Goal: Task Accomplishment & Management: Use online tool/utility

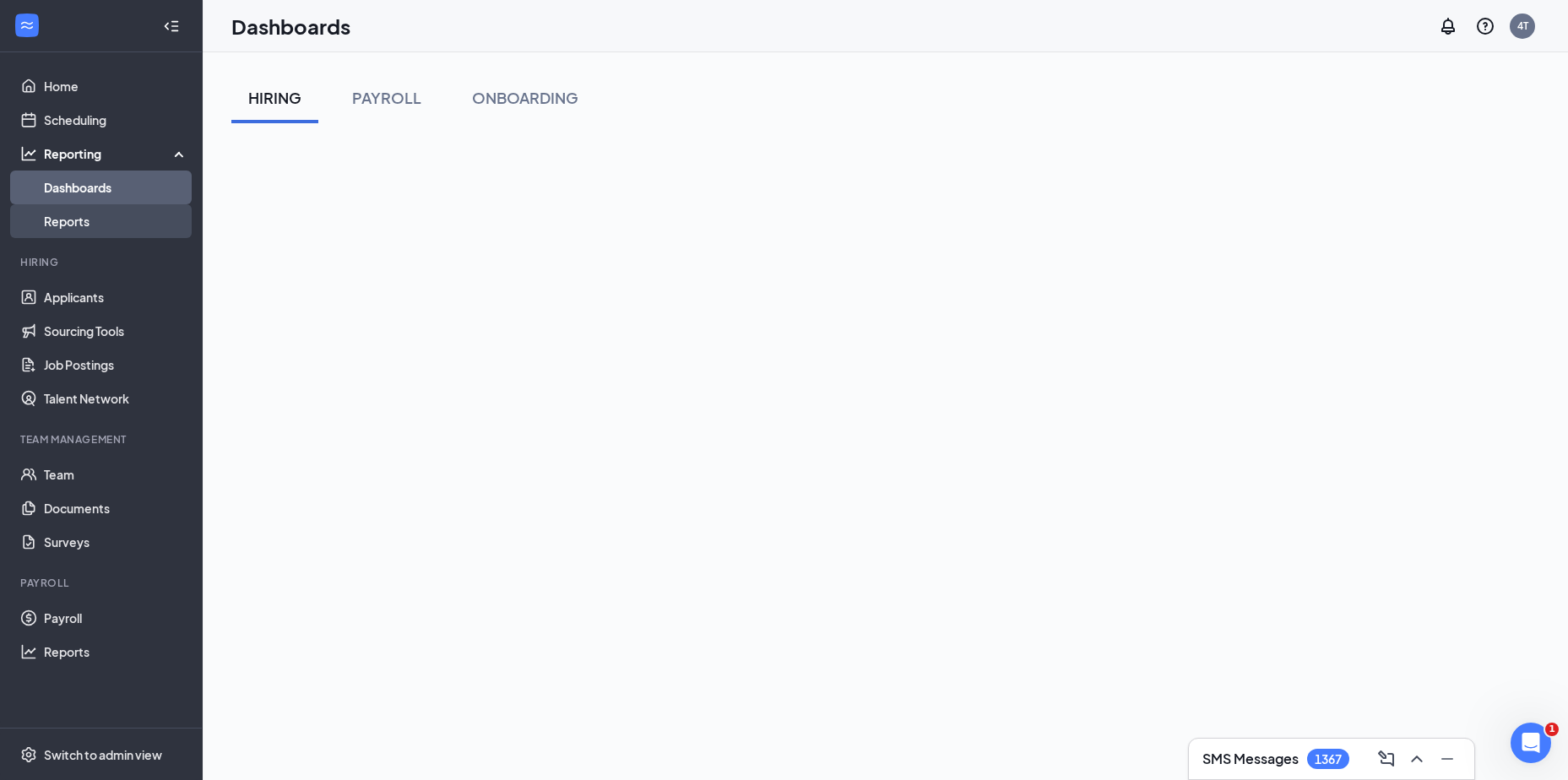
drag, startPoint x: 70, startPoint y: 223, endPoint x: 93, endPoint y: 218, distance: 23.5
click at [70, 223] on link "Reports" at bounding box center [116, 222] width 144 height 34
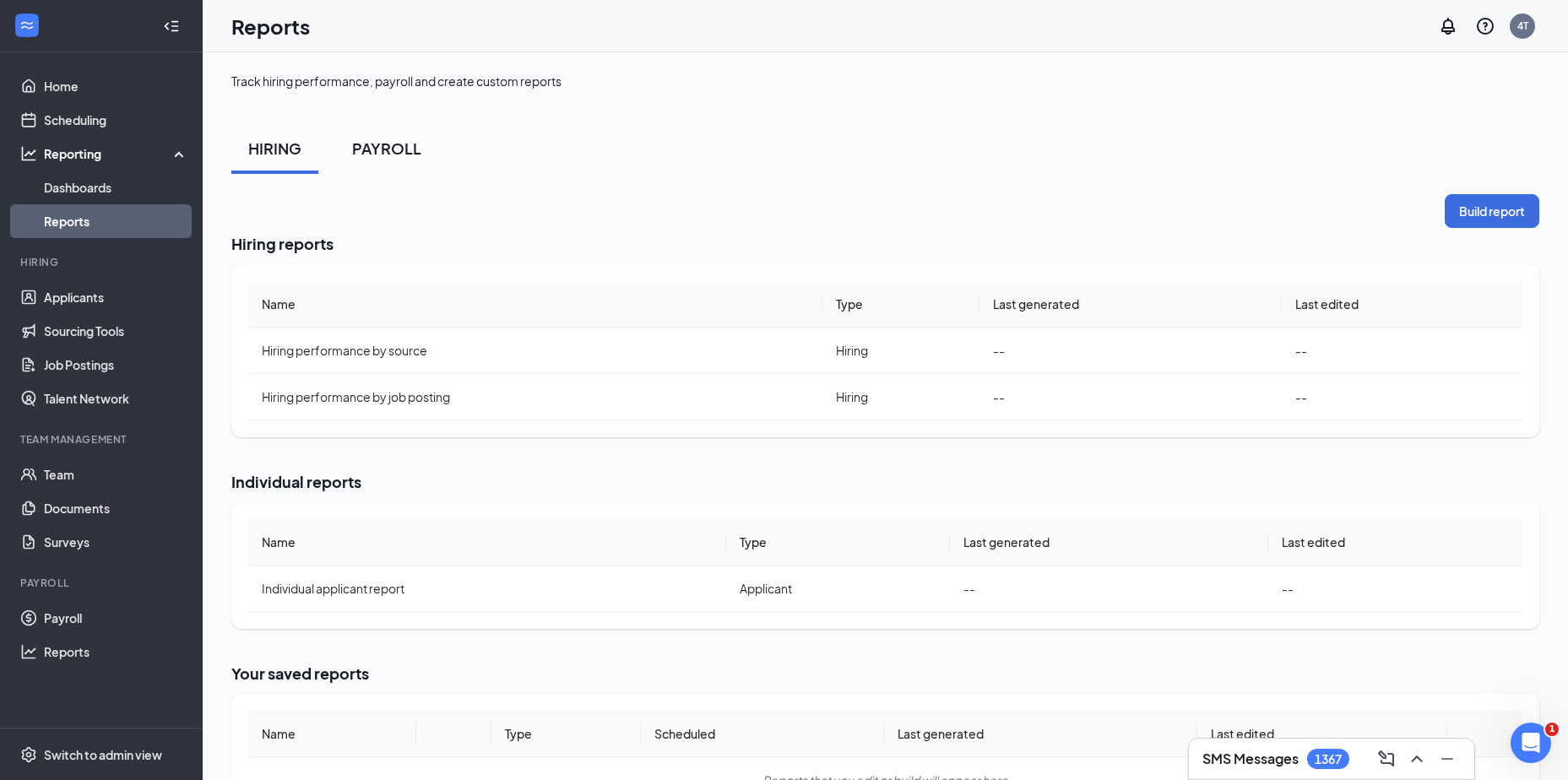
click at [403, 152] on div "PAYROLL" at bounding box center [386, 148] width 69 height 21
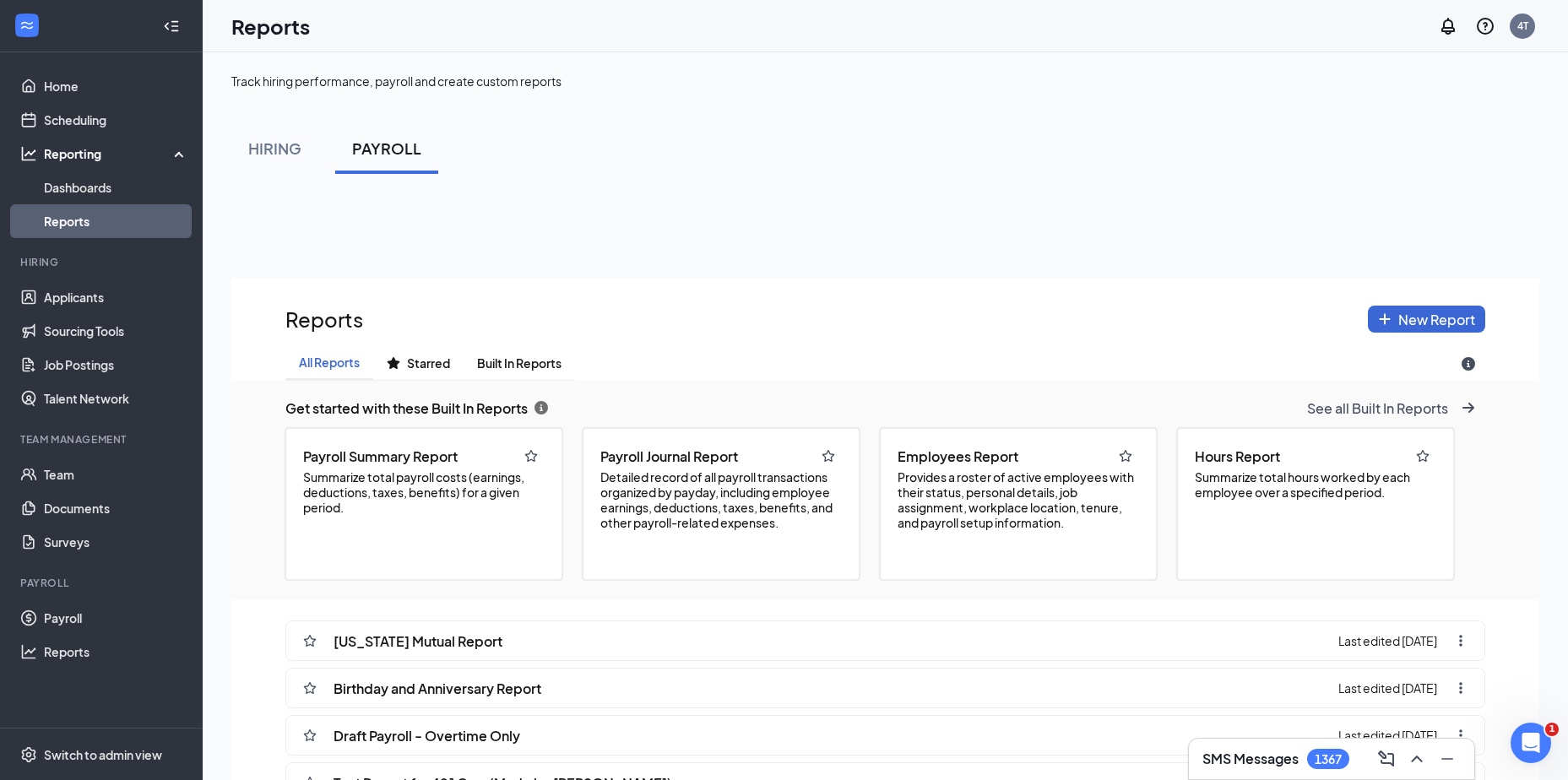
scroll to position [899, 1308]
click at [1404, 411] on span "See all Built In Reports" at bounding box center [1377, 409] width 141 height 18
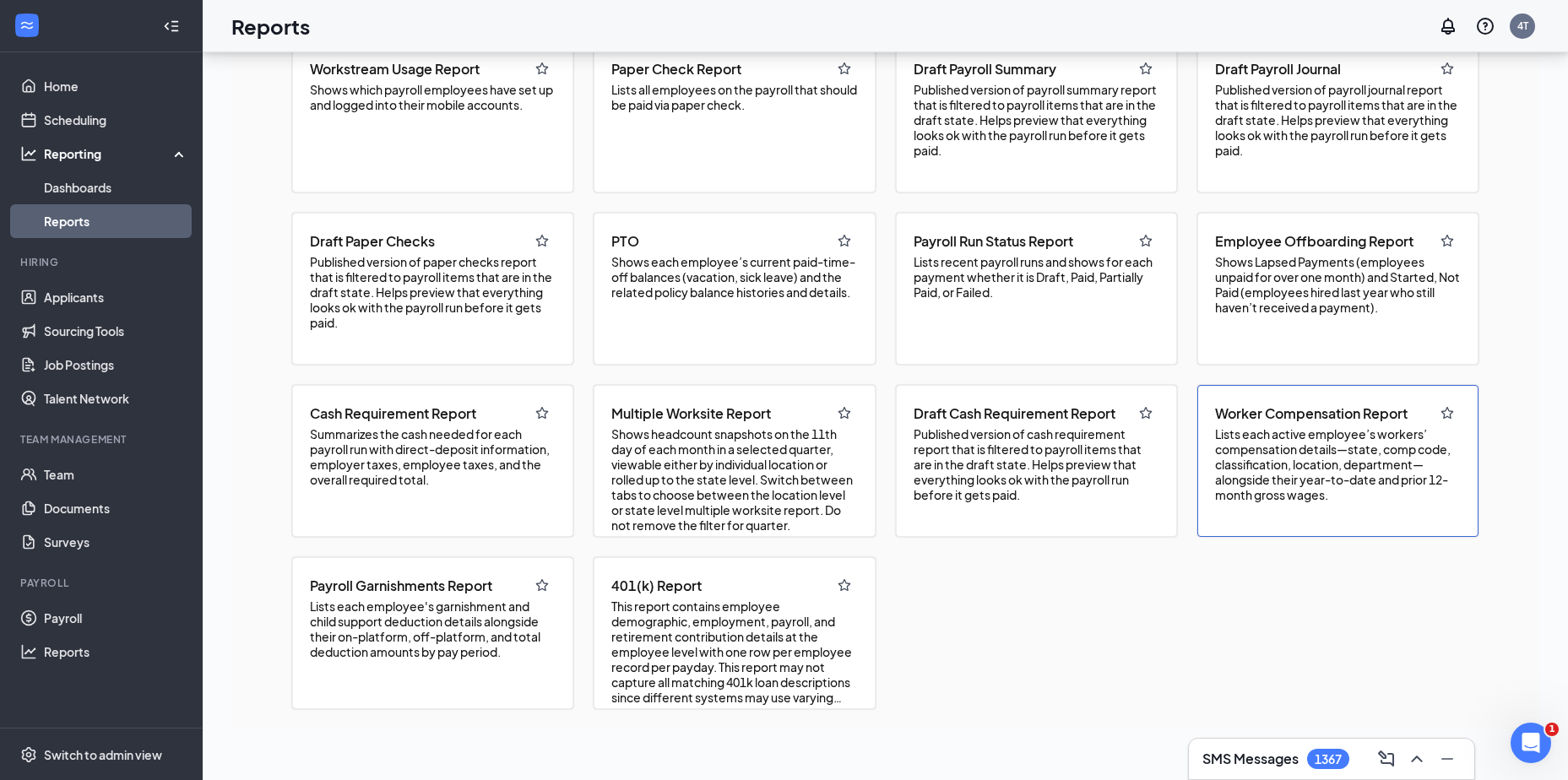
scroll to position [332, 0]
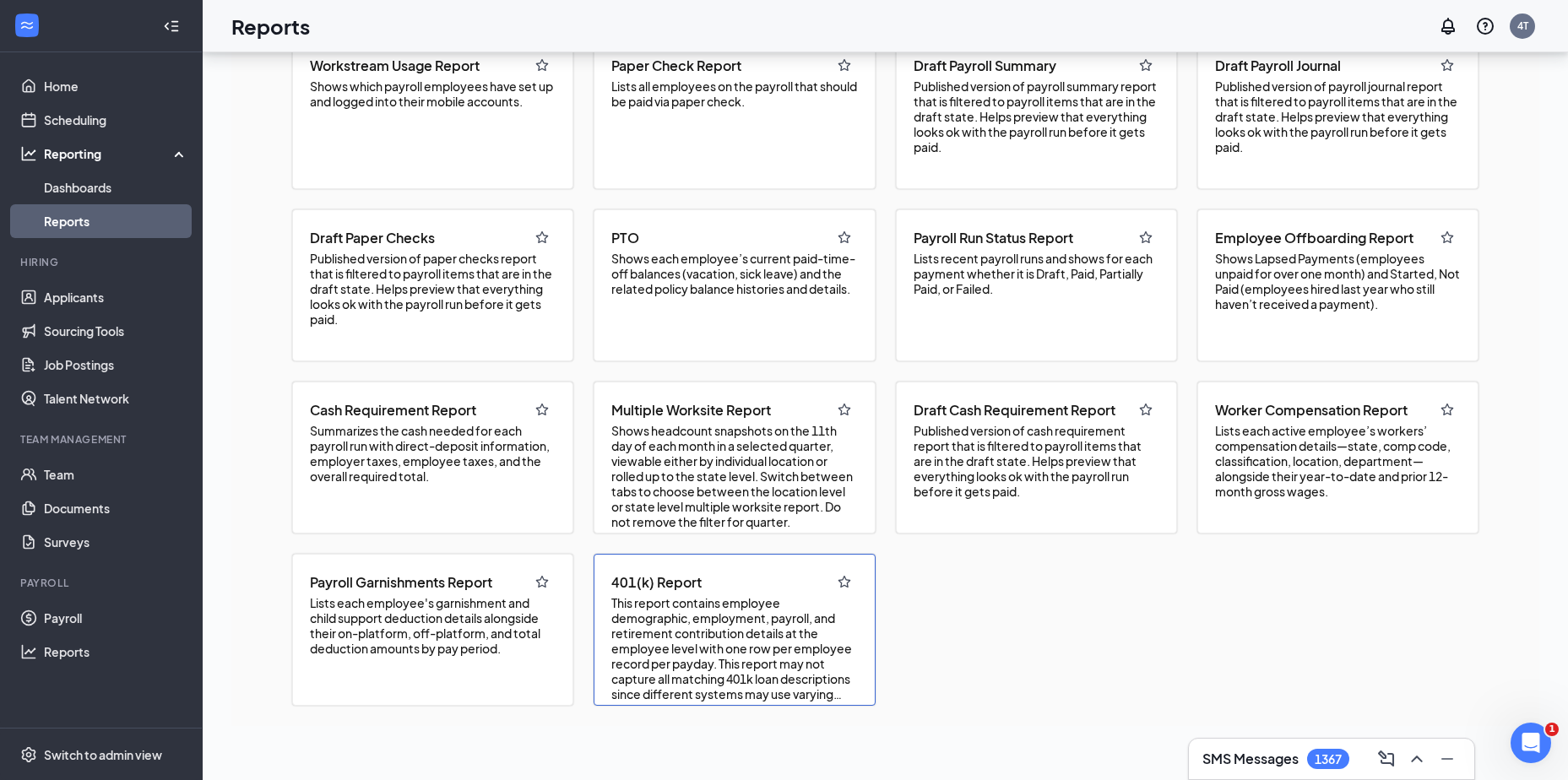
click at [688, 586] on span "401(k) Report" at bounding box center [657, 582] width 90 height 18
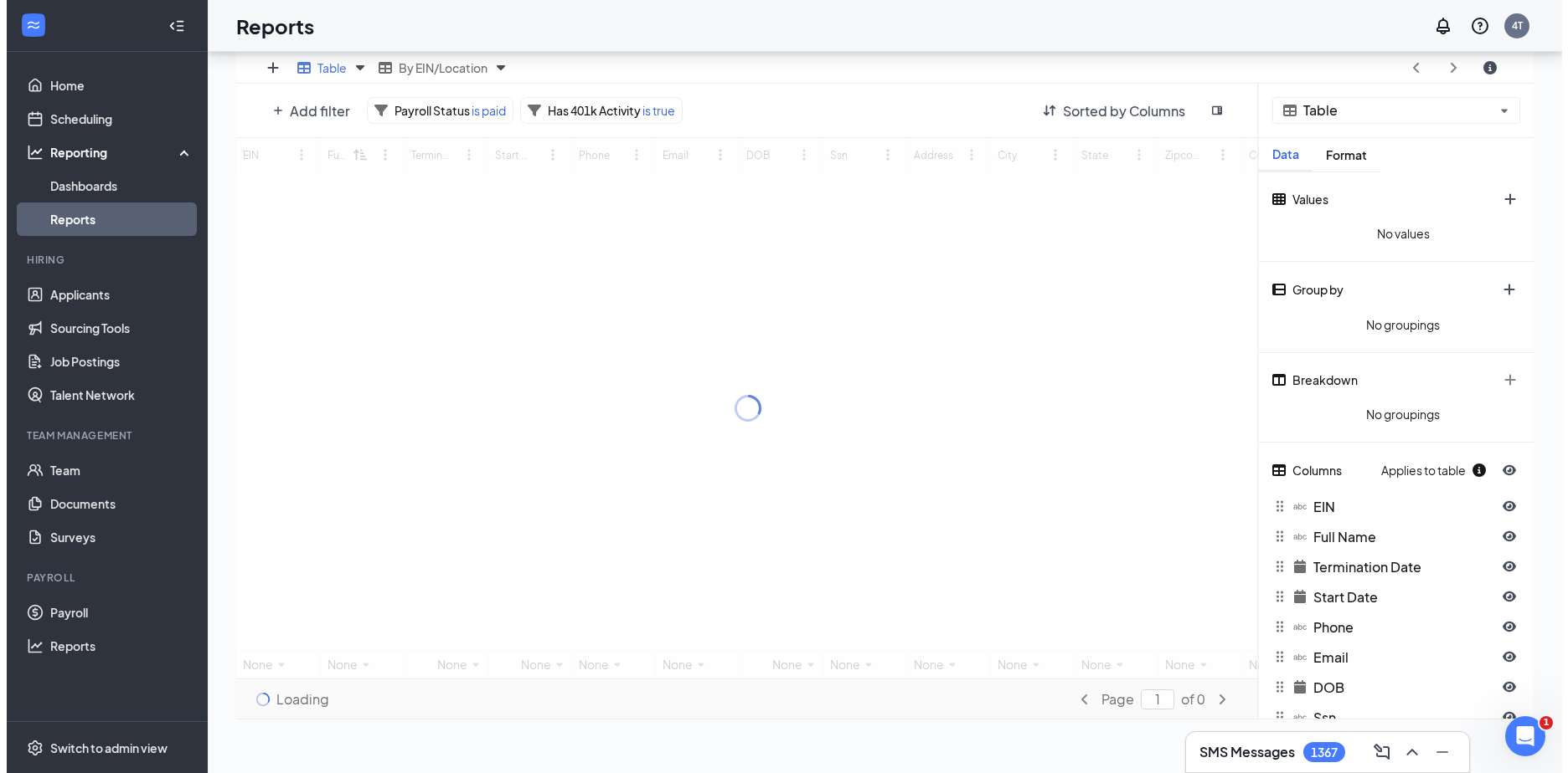
scroll to position [636, 1297]
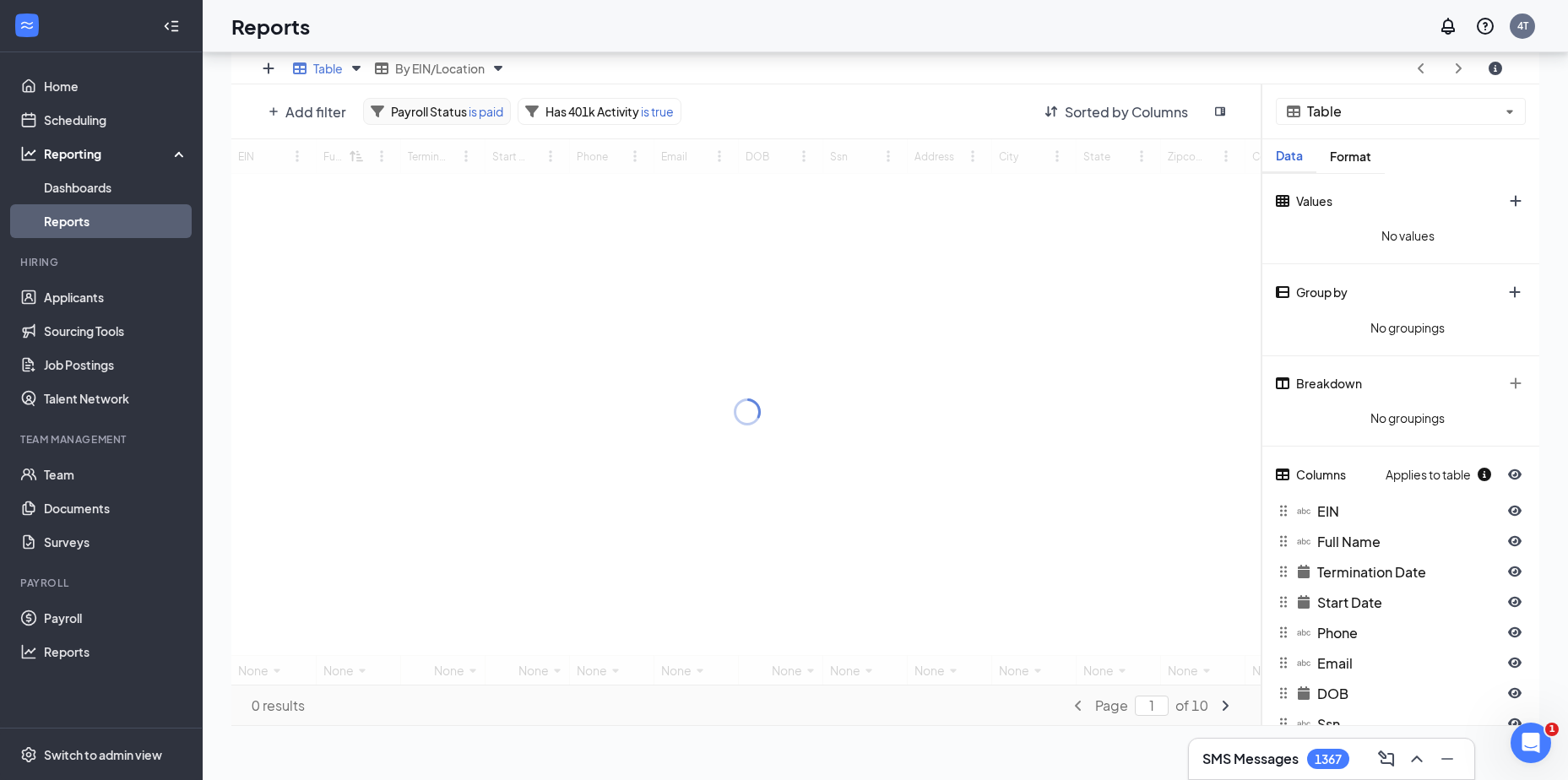
click at [468, 116] on span "is paid" at bounding box center [485, 111] width 36 height 15
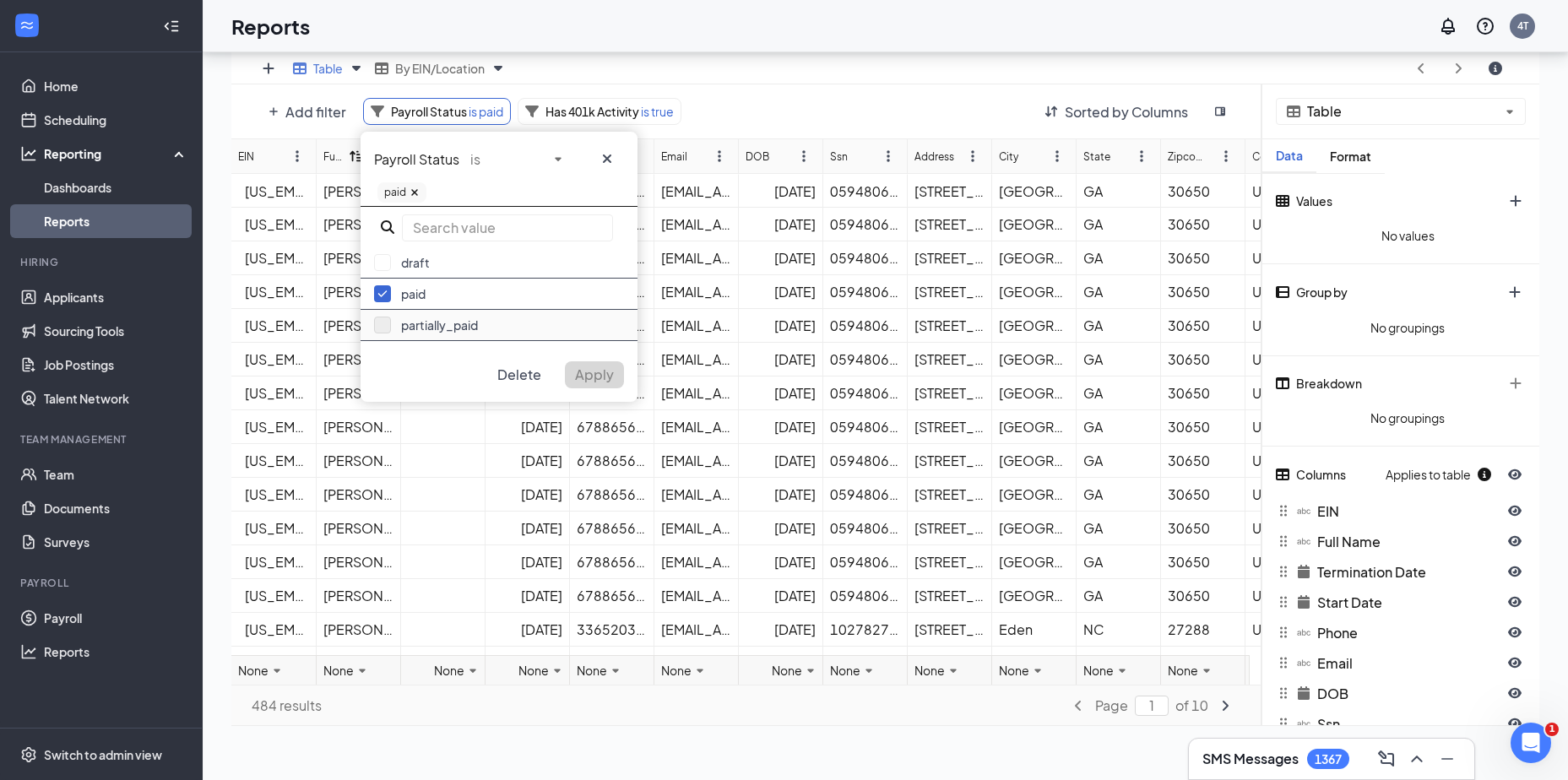
click at [385, 328] on button "button" at bounding box center [382, 324] width 17 height 17
click at [585, 370] on span "Apply" at bounding box center [595, 375] width 39 height 18
click at [302, 113] on span "Add filter" at bounding box center [316, 112] width 61 height 18
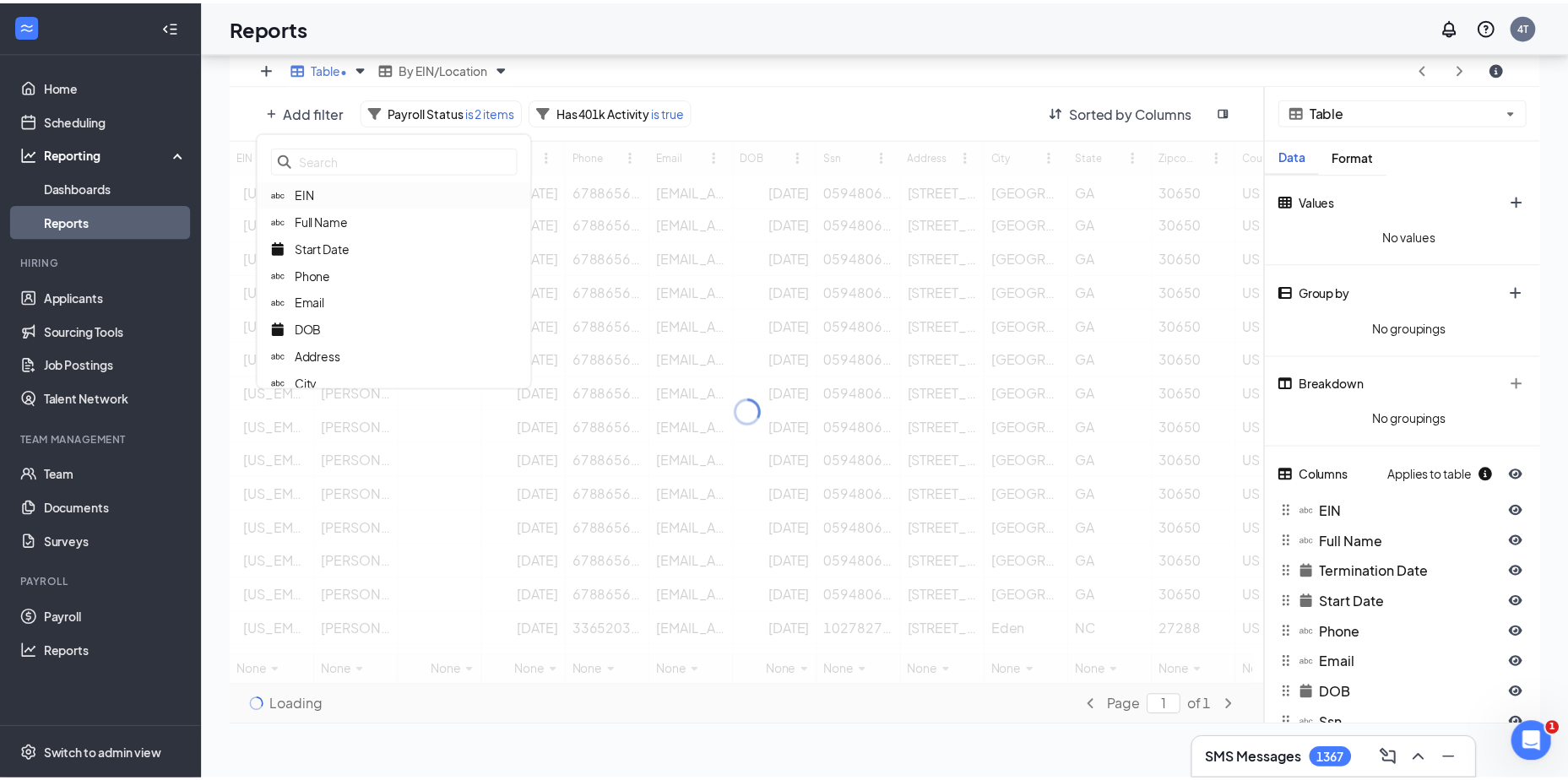
scroll to position [642, 1321]
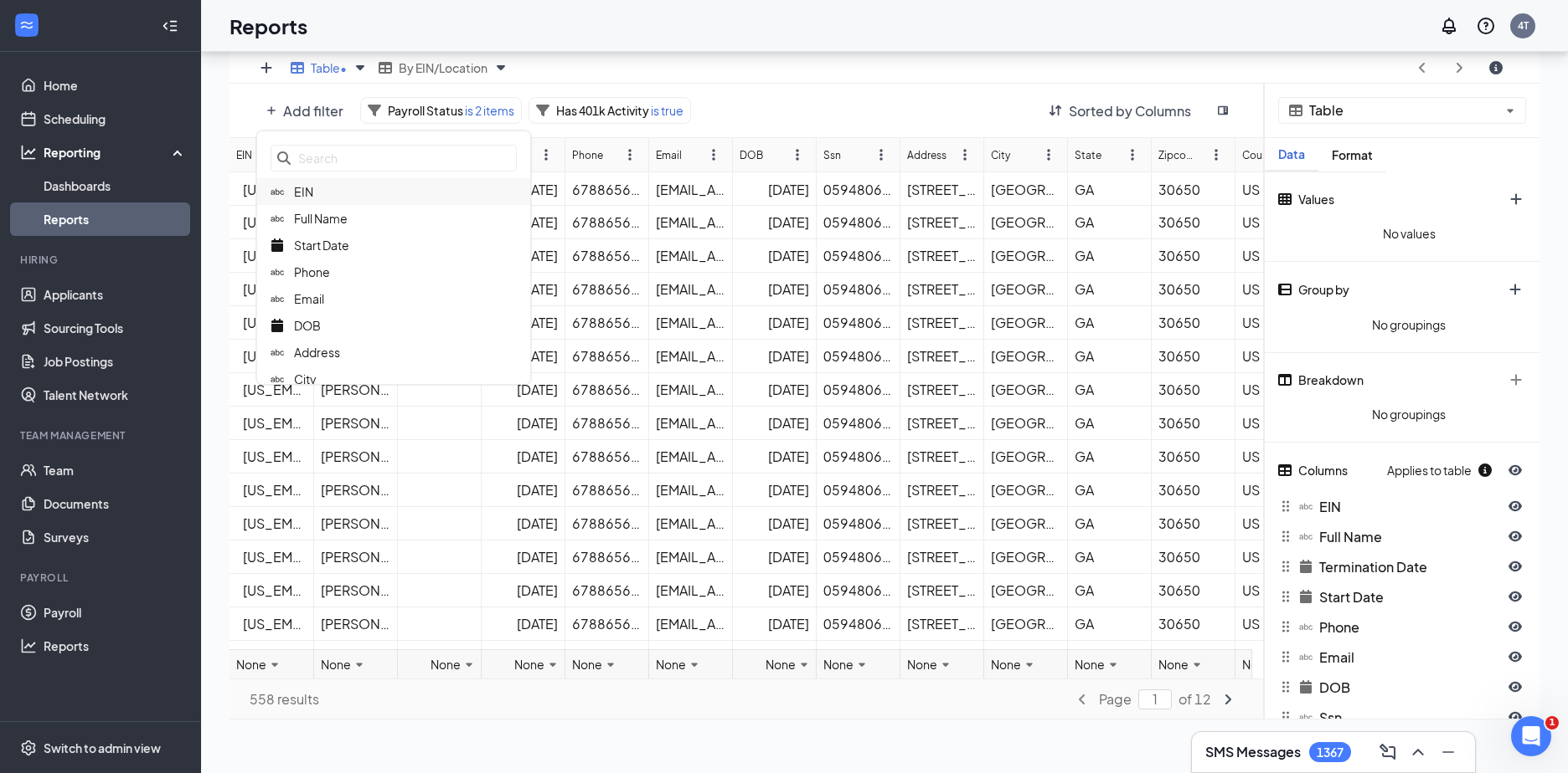
click at [283, 191] on icon at bounding box center [277, 191] width 13 height 6
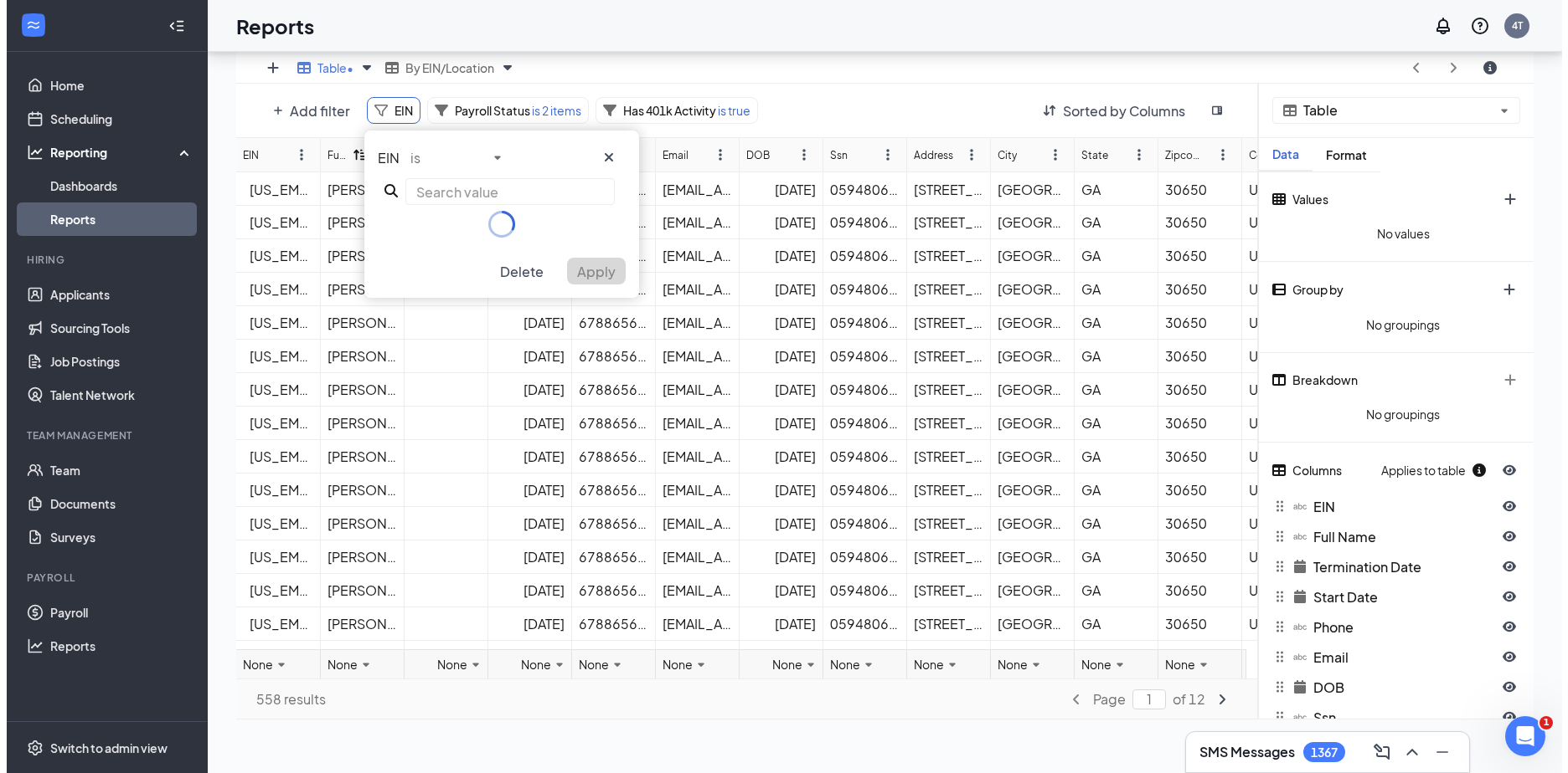
scroll to position [83065, 82453]
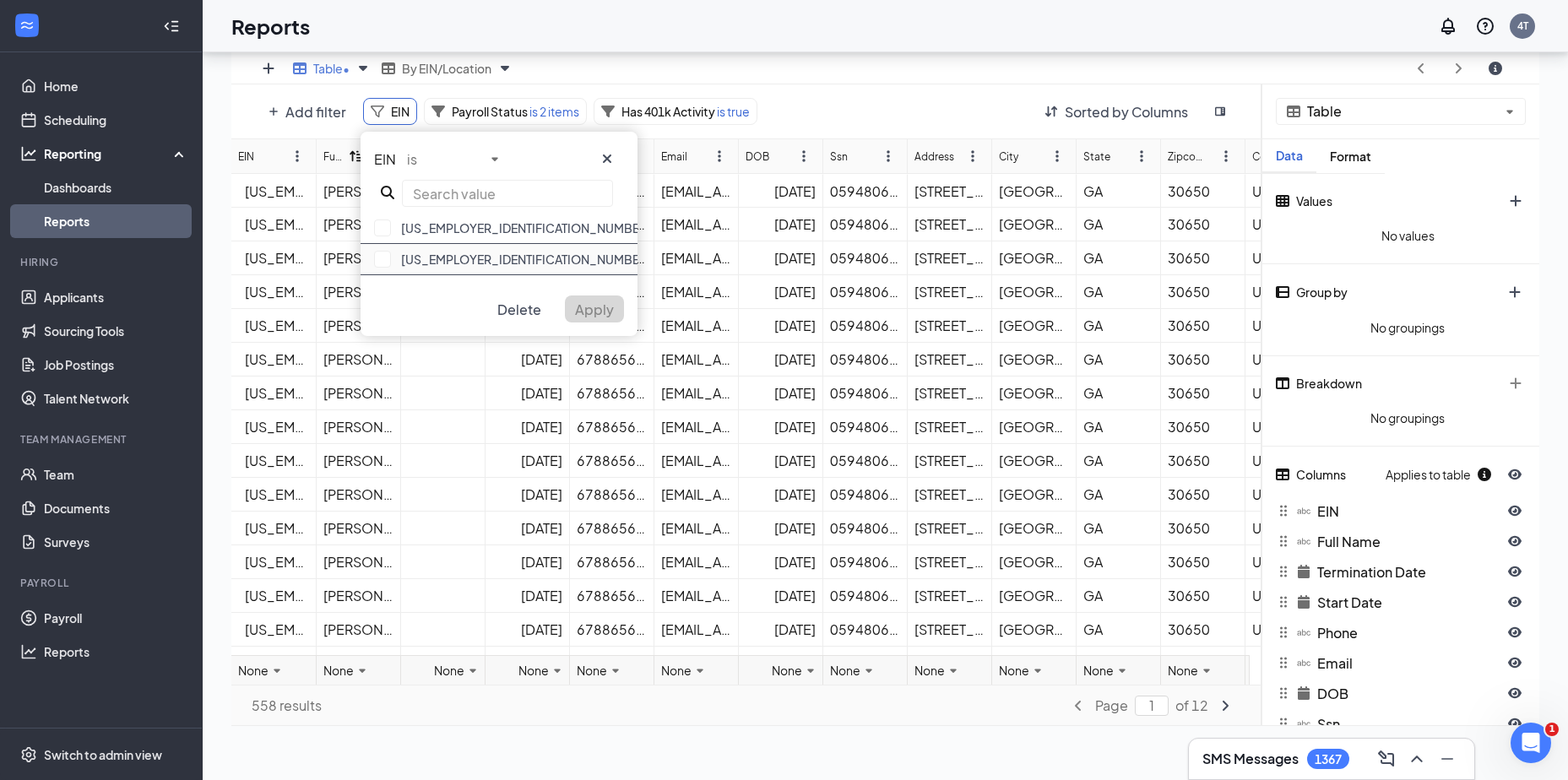
click at [391, 258] on div "[US_EMPLOYER_IDENTIFICATION_NUMBER]" at bounding box center [499, 259] width 277 height 31
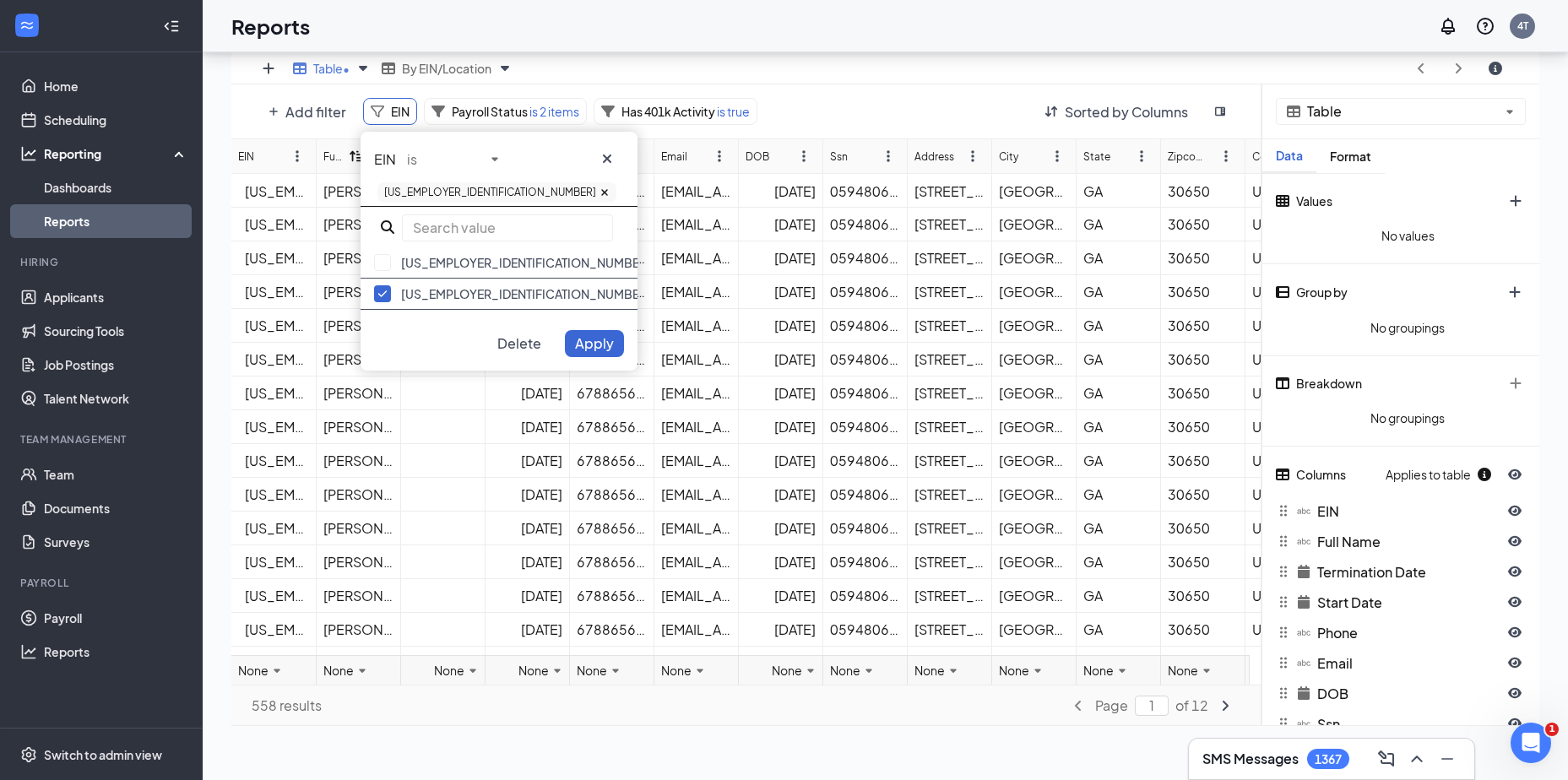
drag, startPoint x: 582, startPoint y: 340, endPoint x: 24, endPoint y: 261, distance: 563.6
click at [582, 340] on span "Apply" at bounding box center [595, 343] width 39 height 18
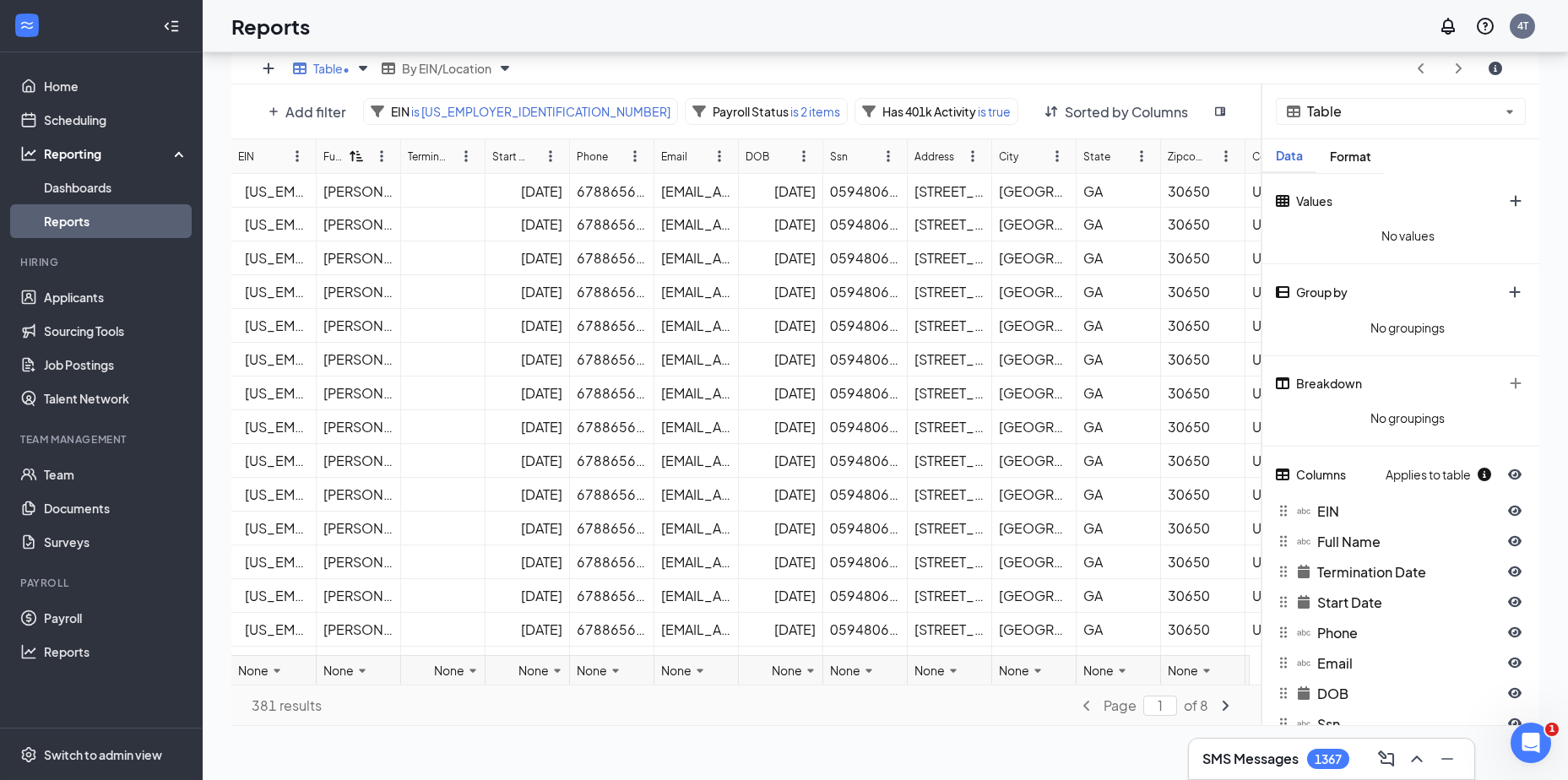
click at [308, 112] on span "Add filter" at bounding box center [316, 112] width 61 height 18
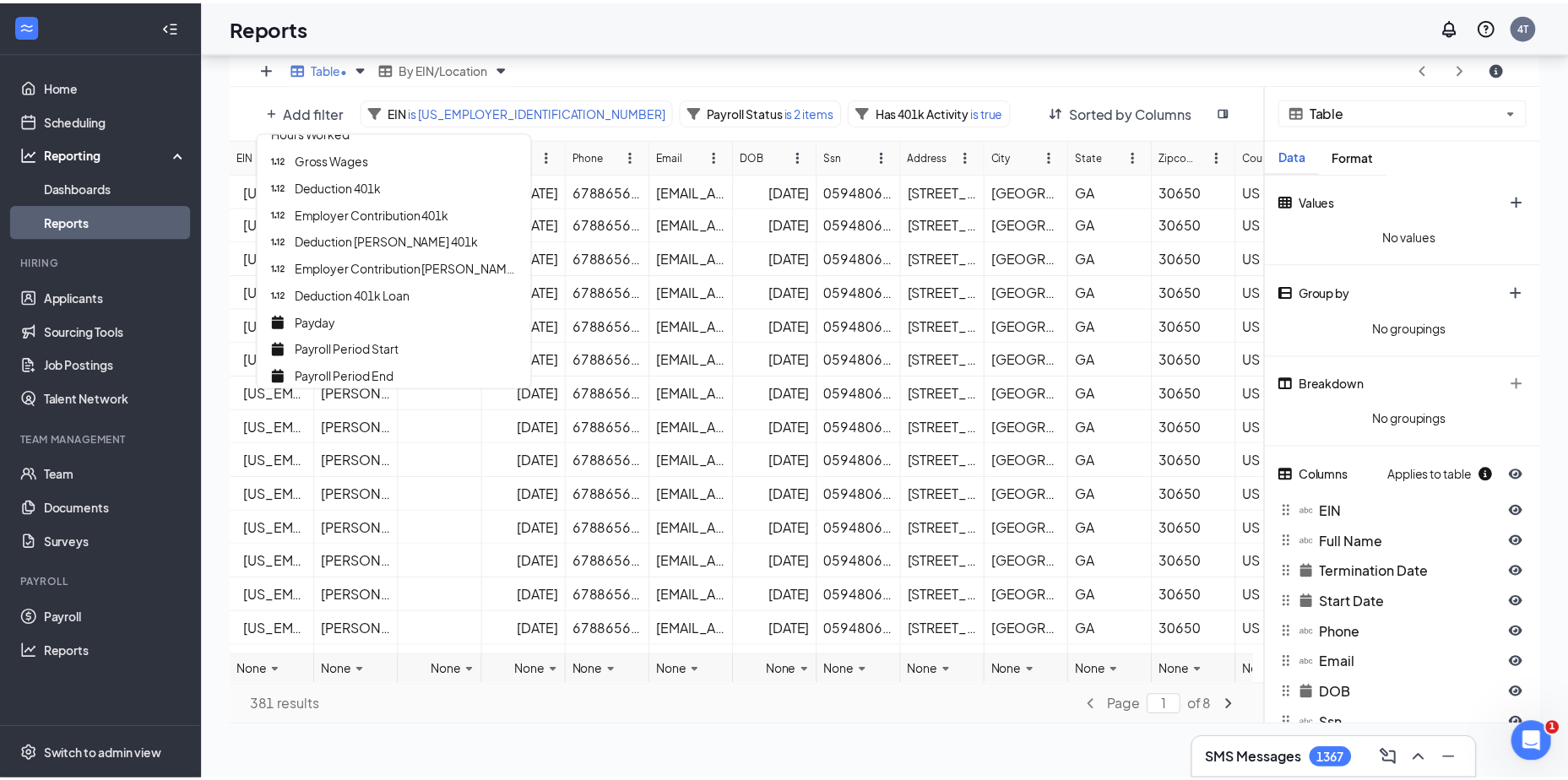
scroll to position [664, 0]
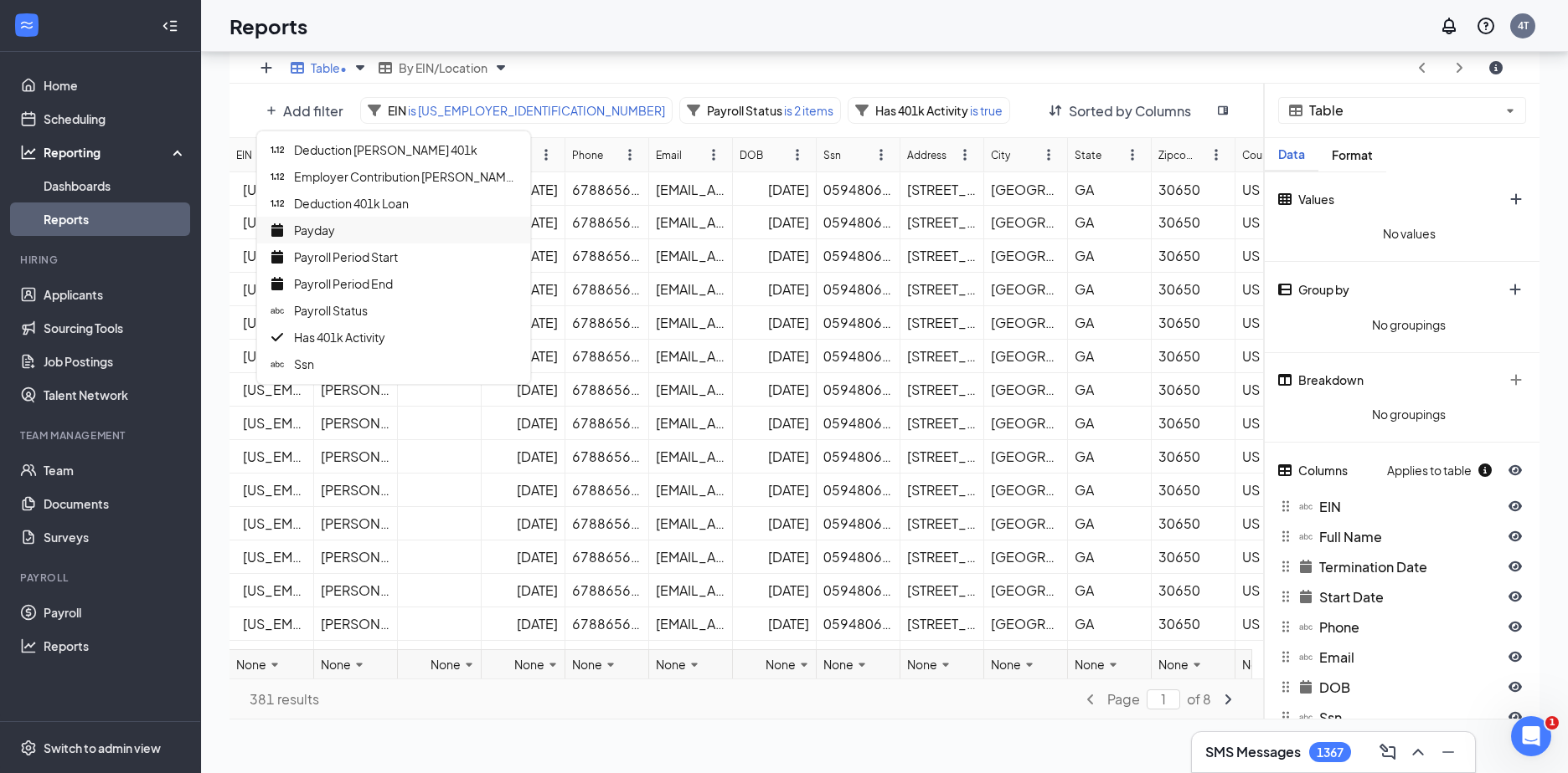
click at [311, 223] on span "Payday" at bounding box center [314, 229] width 41 height 15
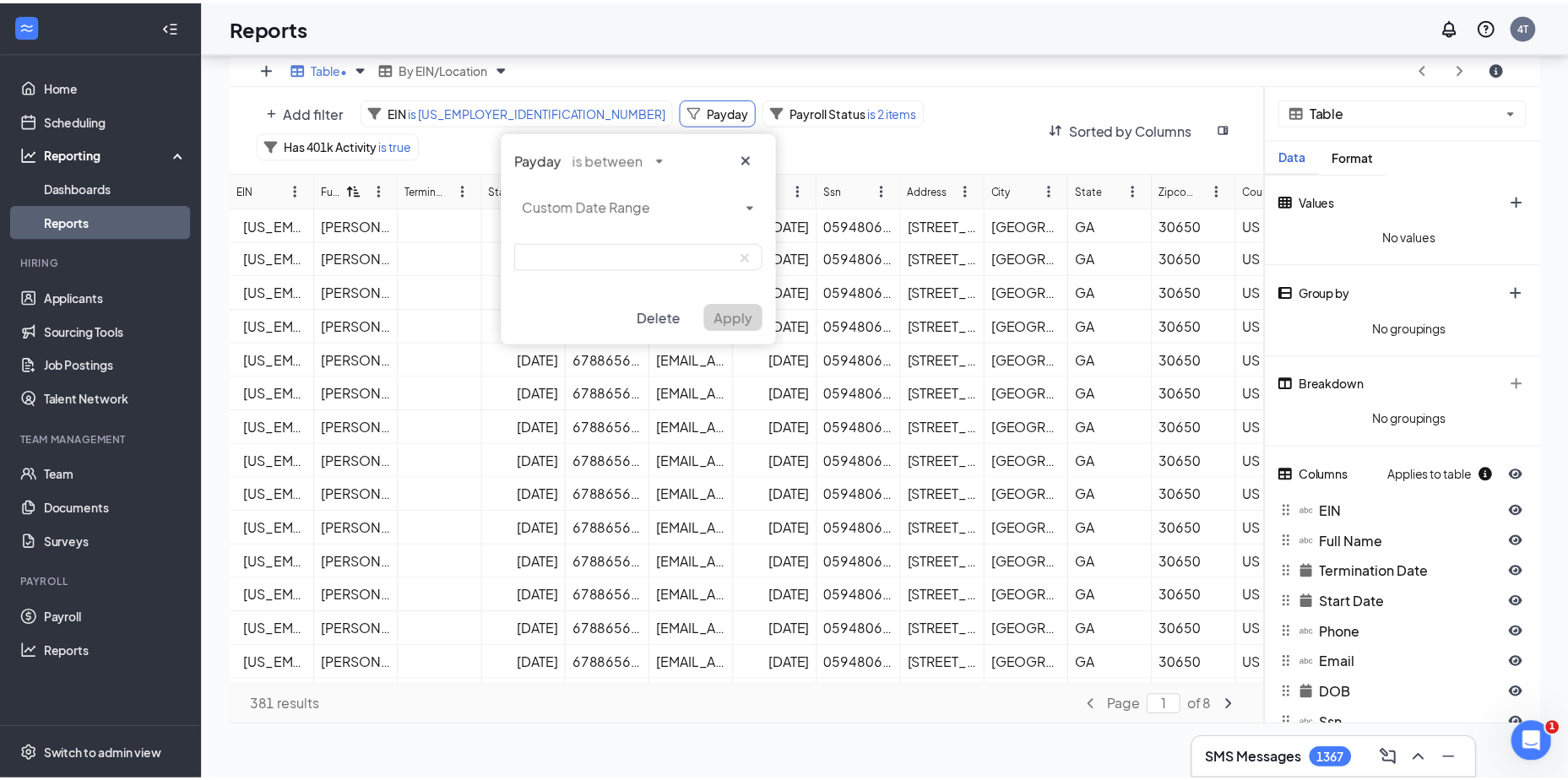
scroll to position [83817, 83152]
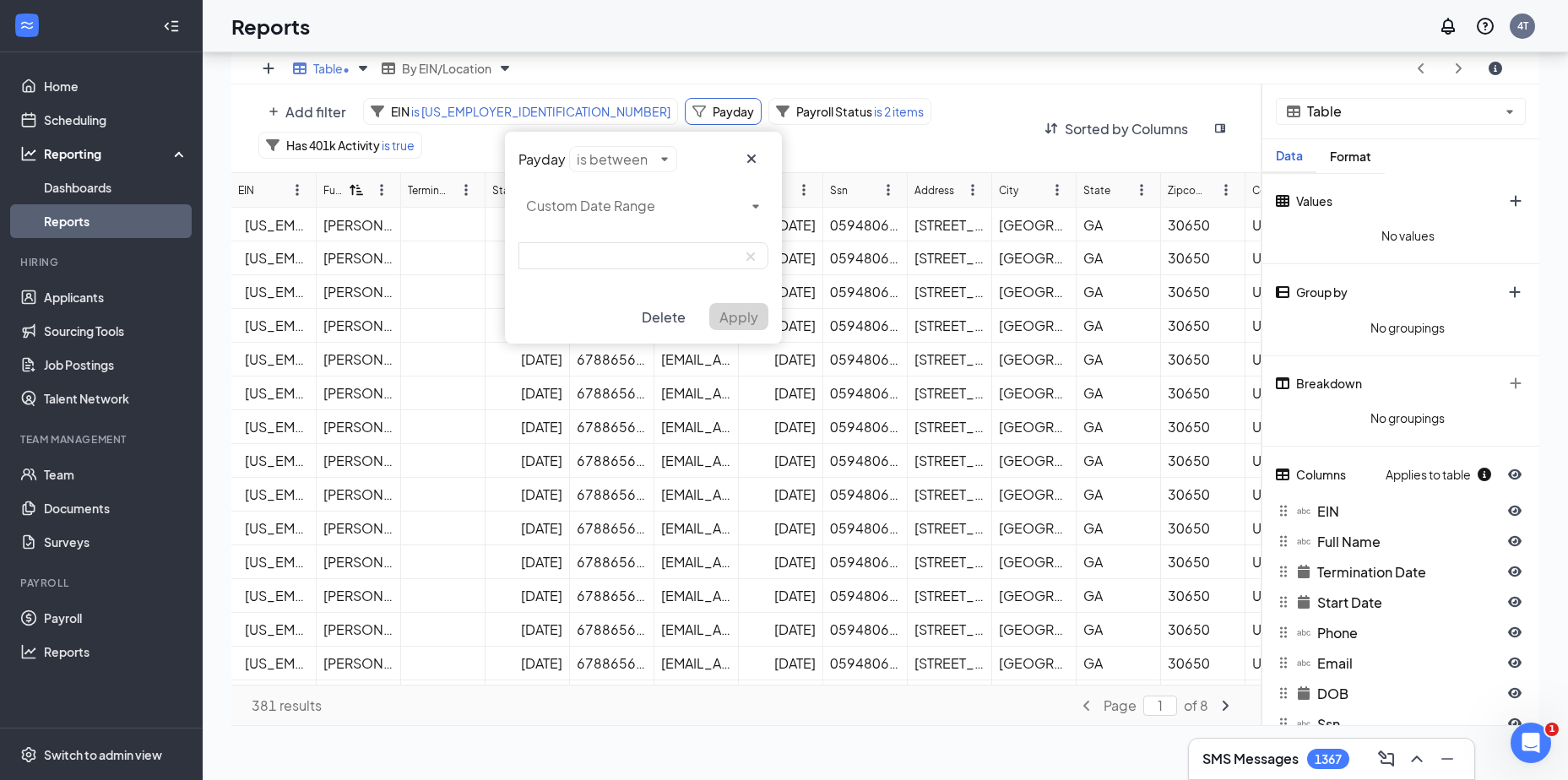
click at [649, 158] on div "Payday is between Custom Date Range Delete Apply" at bounding box center [644, 238] width 277 height 212
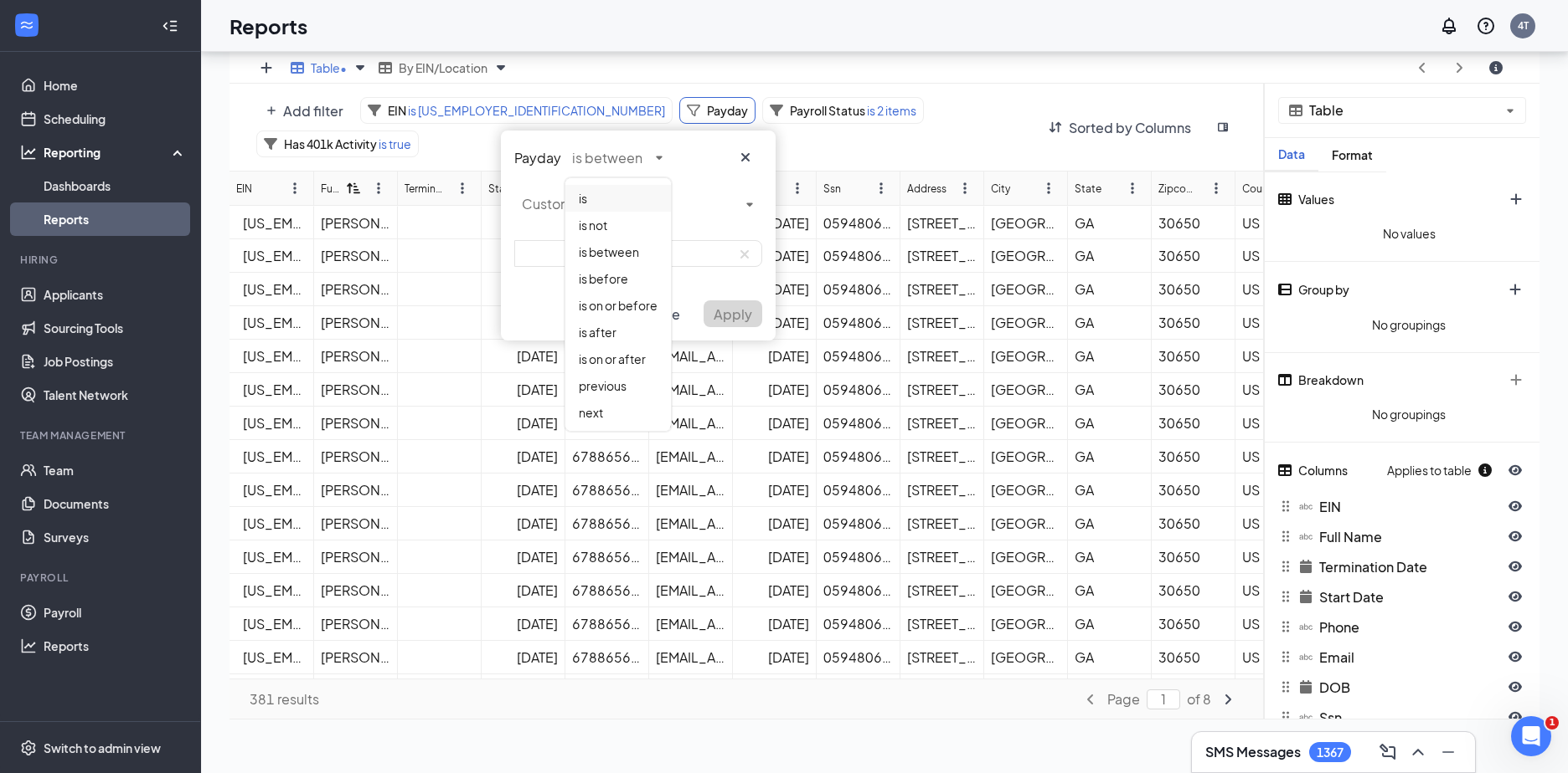
click at [597, 193] on div "is" at bounding box center [618, 199] width 105 height 26
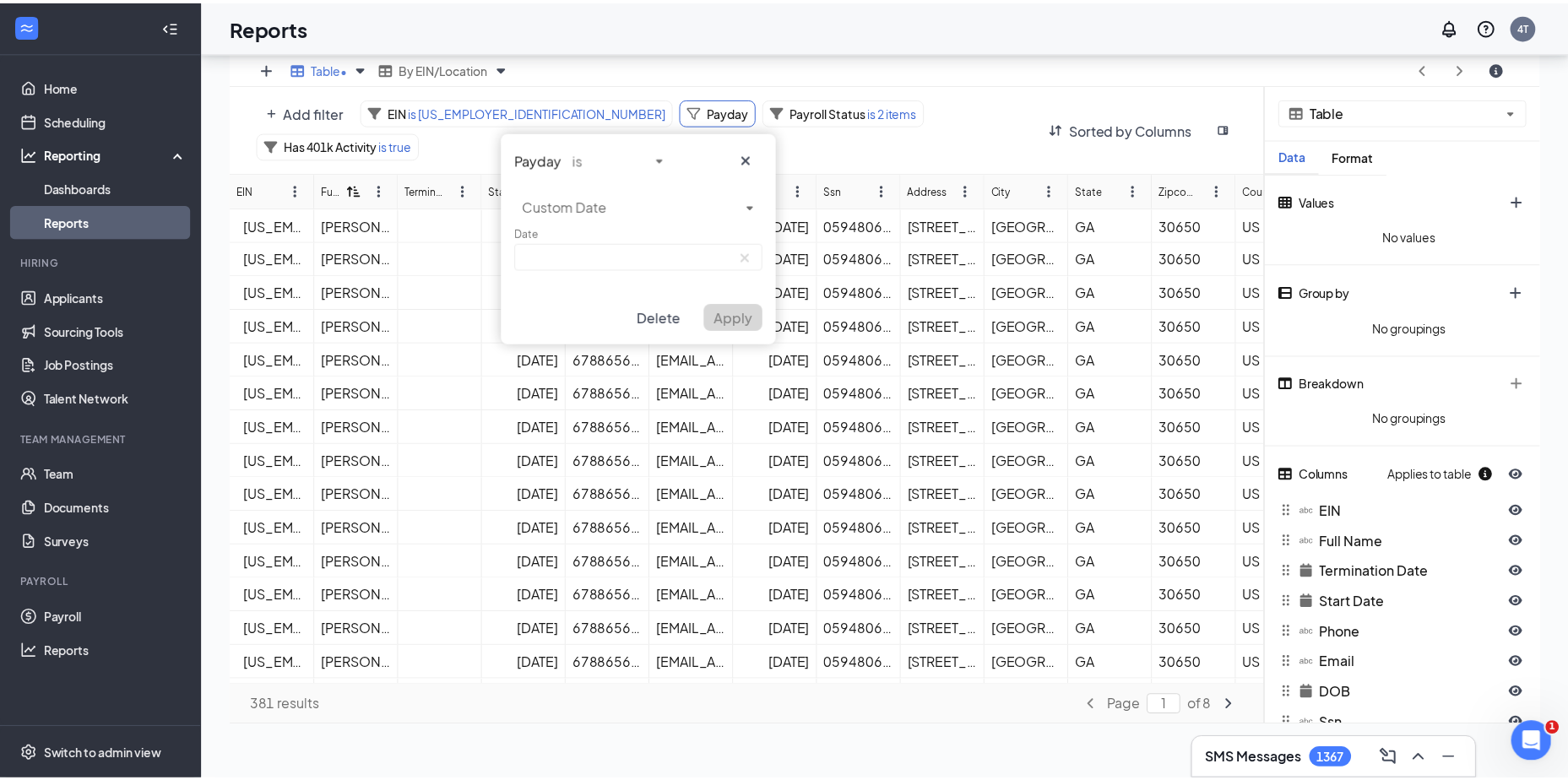
scroll to position [83817, 83152]
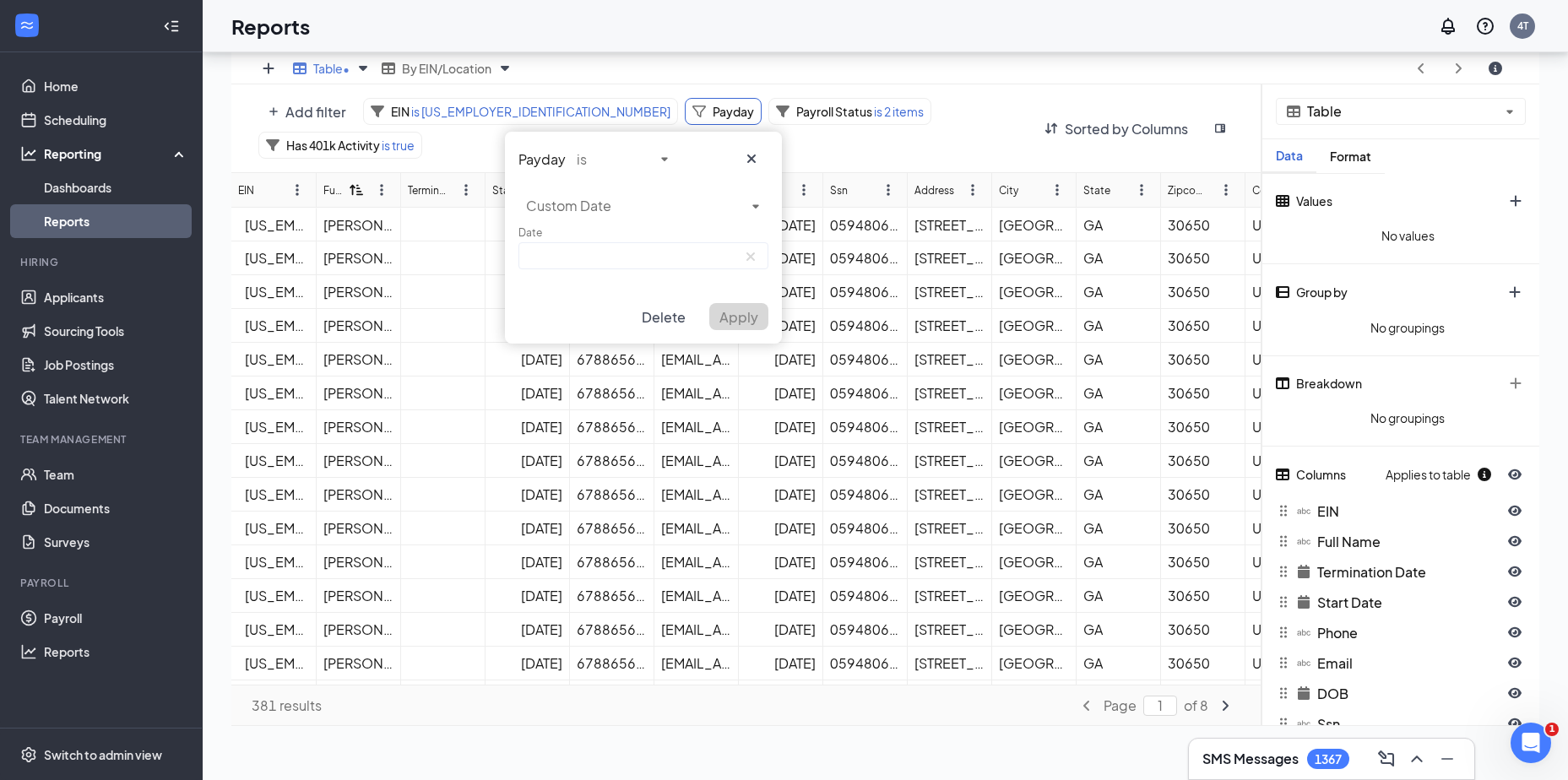
click at [580, 258] on input at bounding box center [644, 255] width 250 height 27
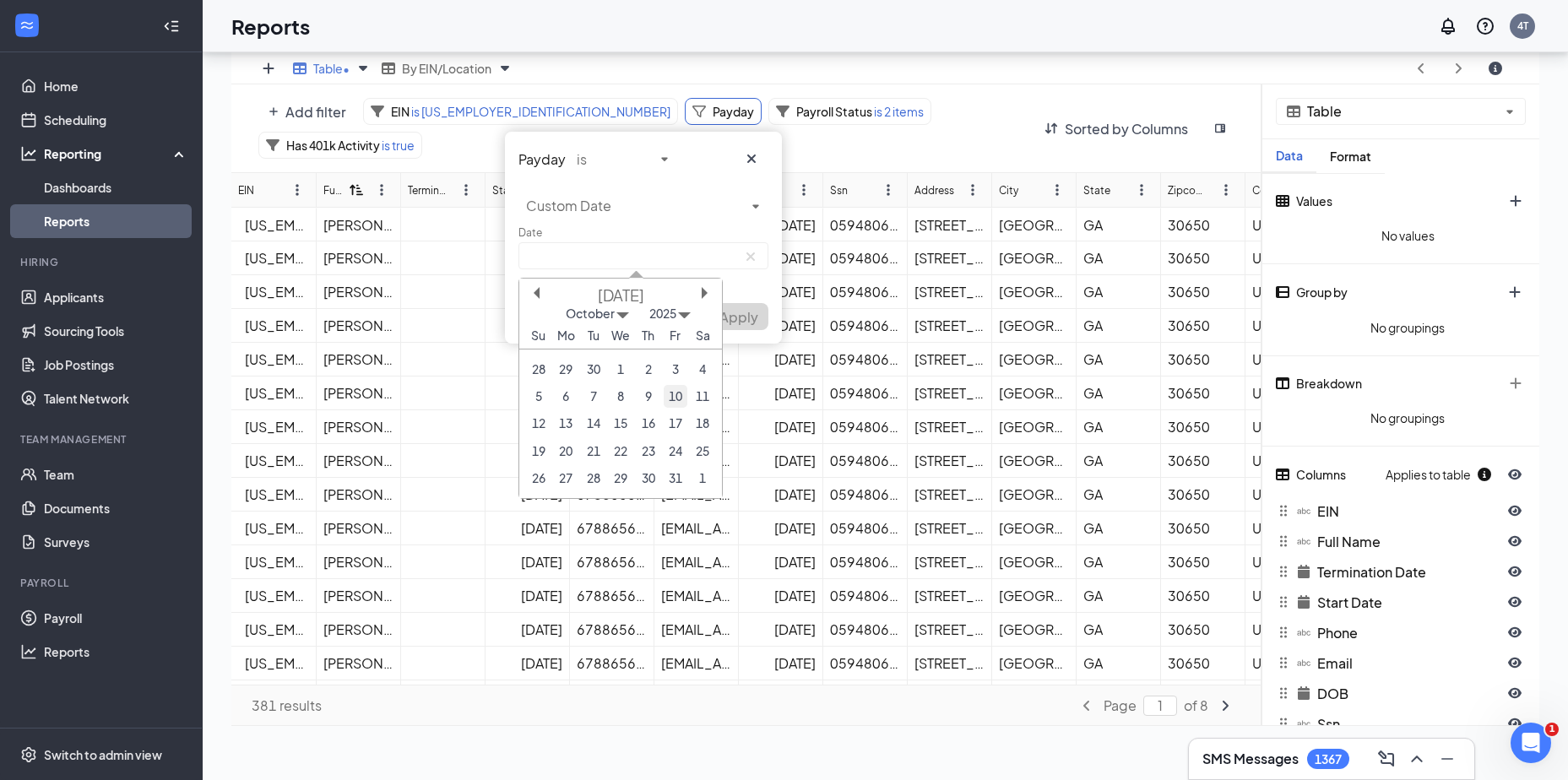
click at [680, 399] on div "10" at bounding box center [675, 397] width 23 height 23
type input "[DATE]"
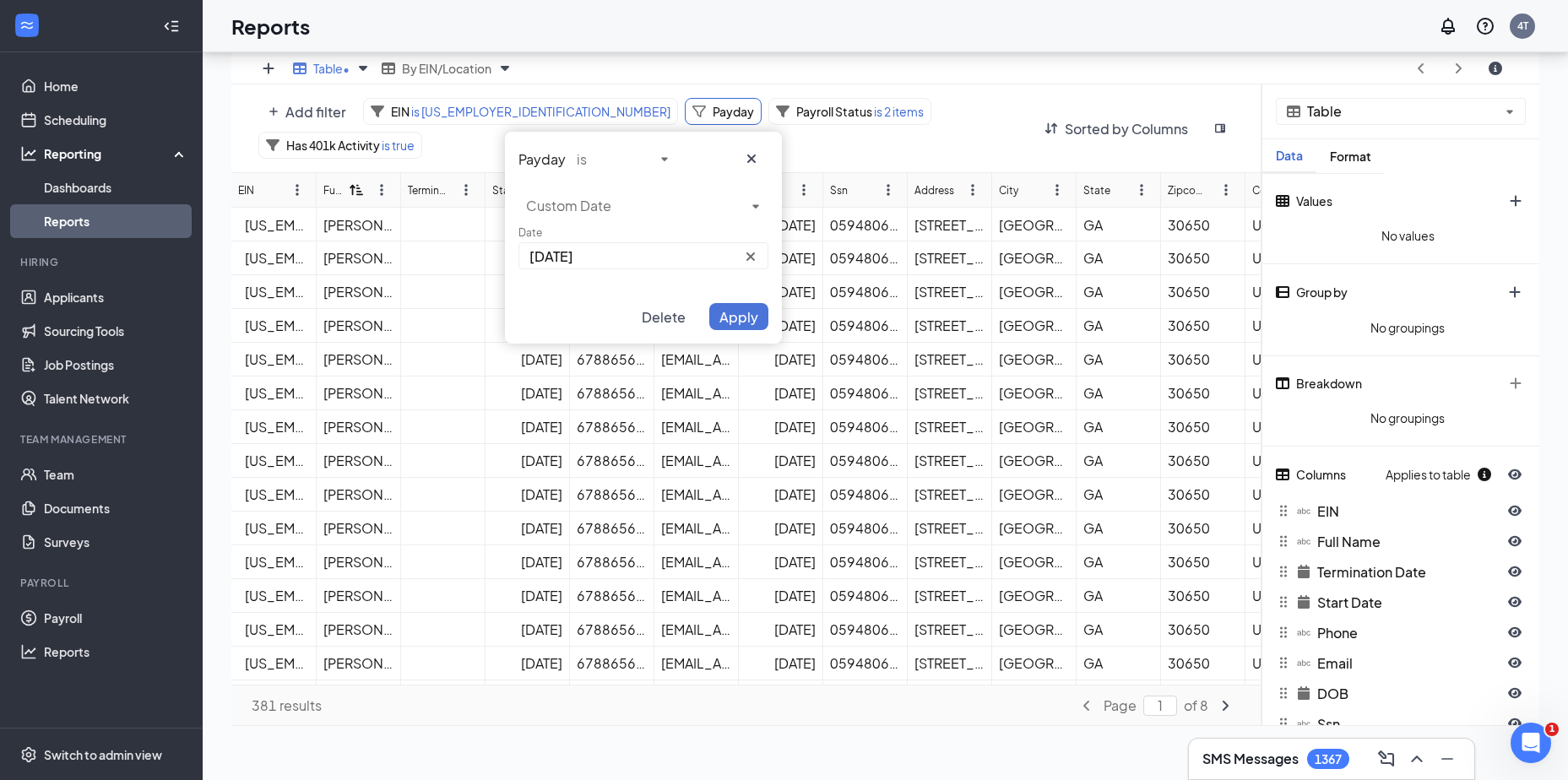
click at [752, 317] on span "Apply" at bounding box center [739, 317] width 39 height 18
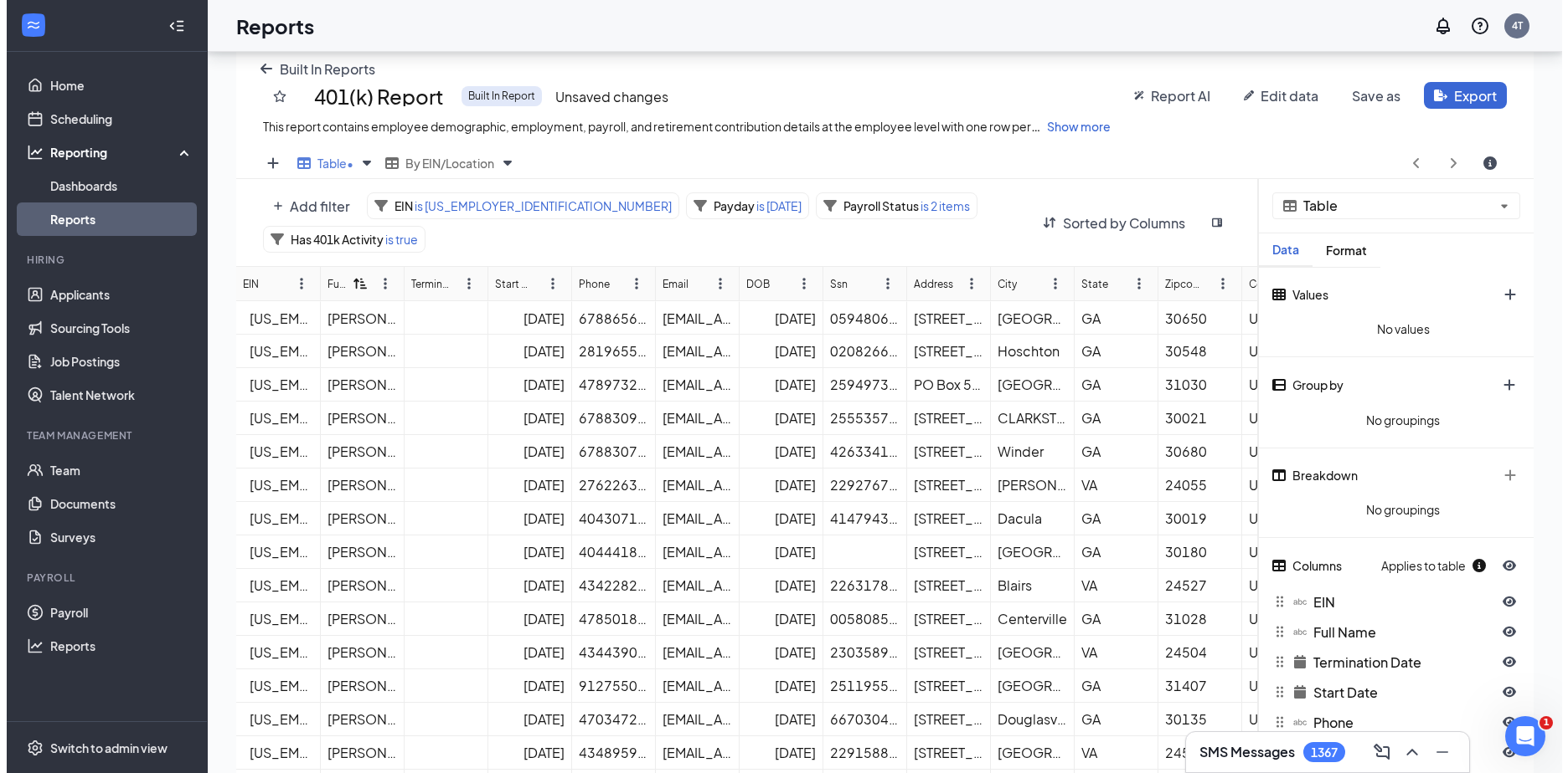
scroll to position [106, 0]
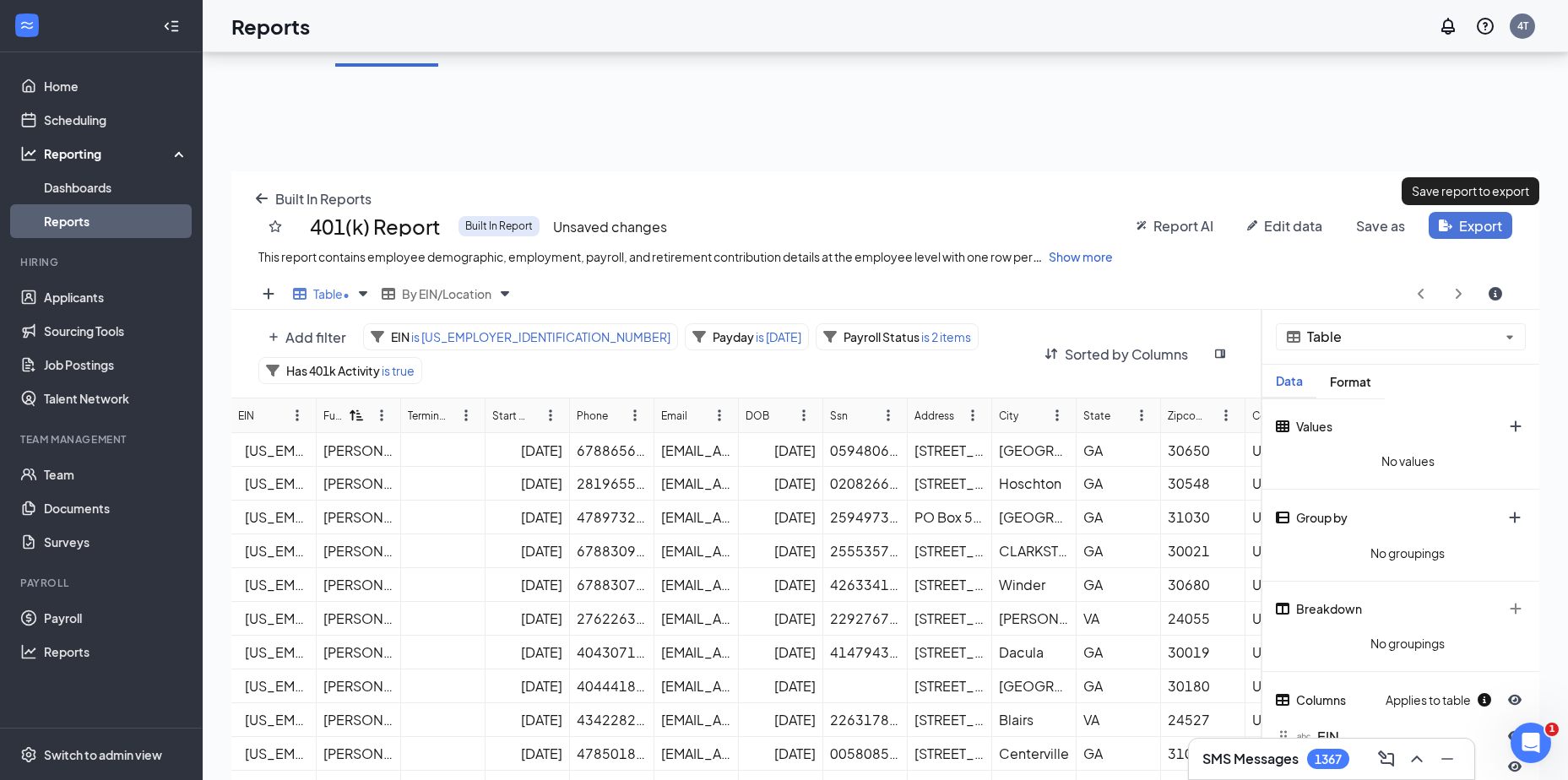
click at [1484, 229] on span "Export" at bounding box center [1481, 226] width 43 height 18
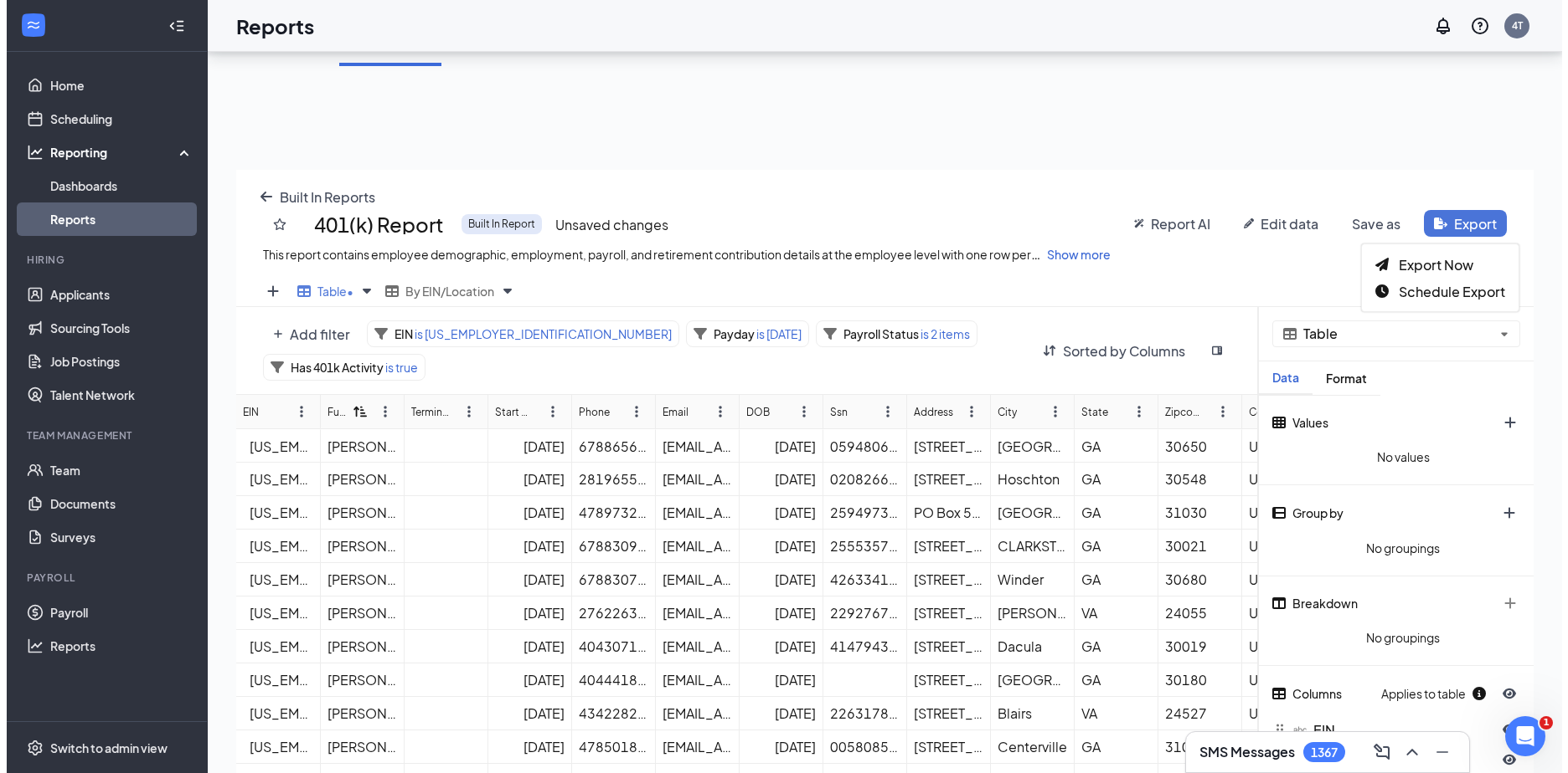
scroll to position [636, 1310]
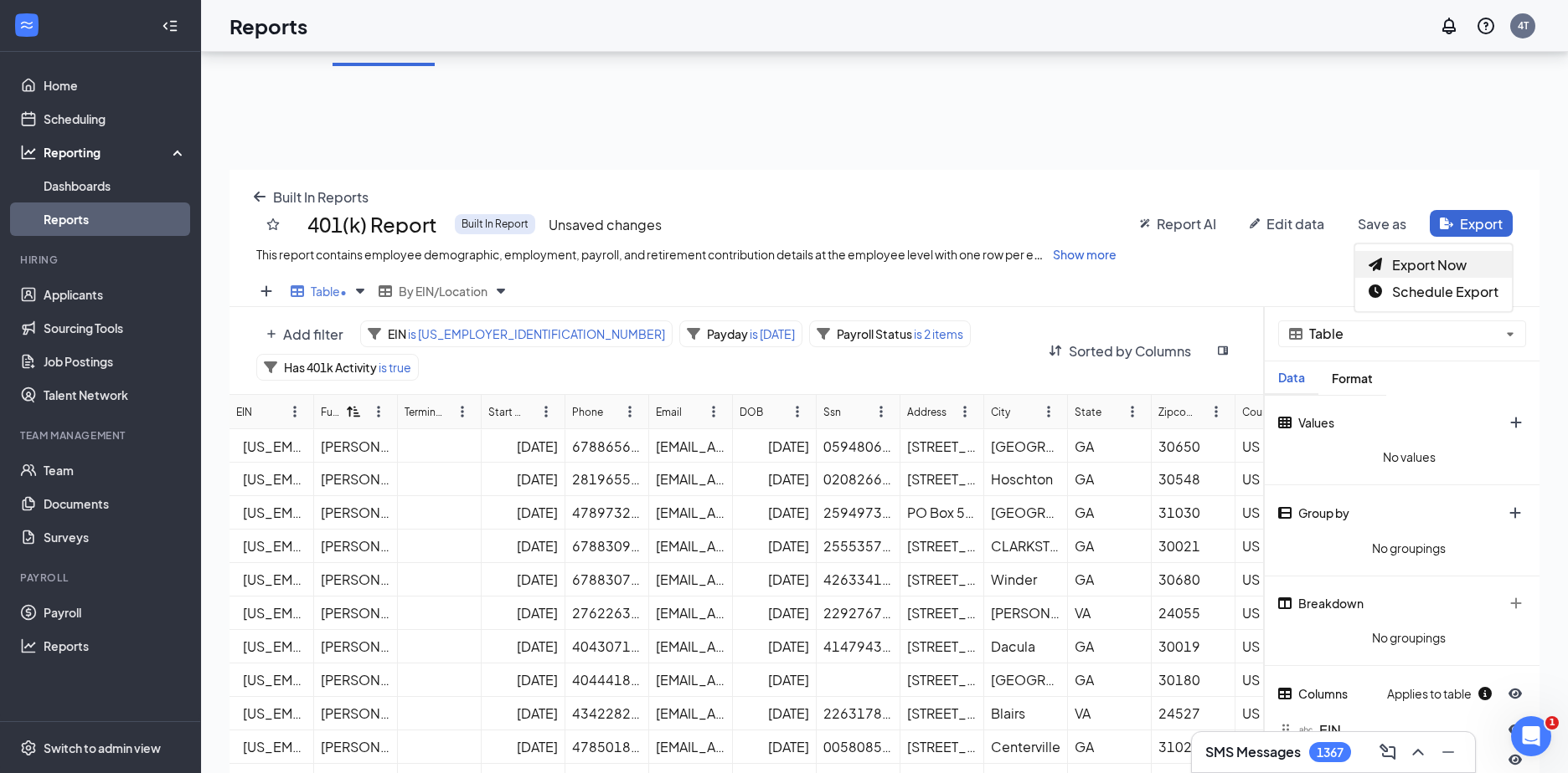
click at [1423, 264] on span "Export Now" at bounding box center [1429, 265] width 75 height 18
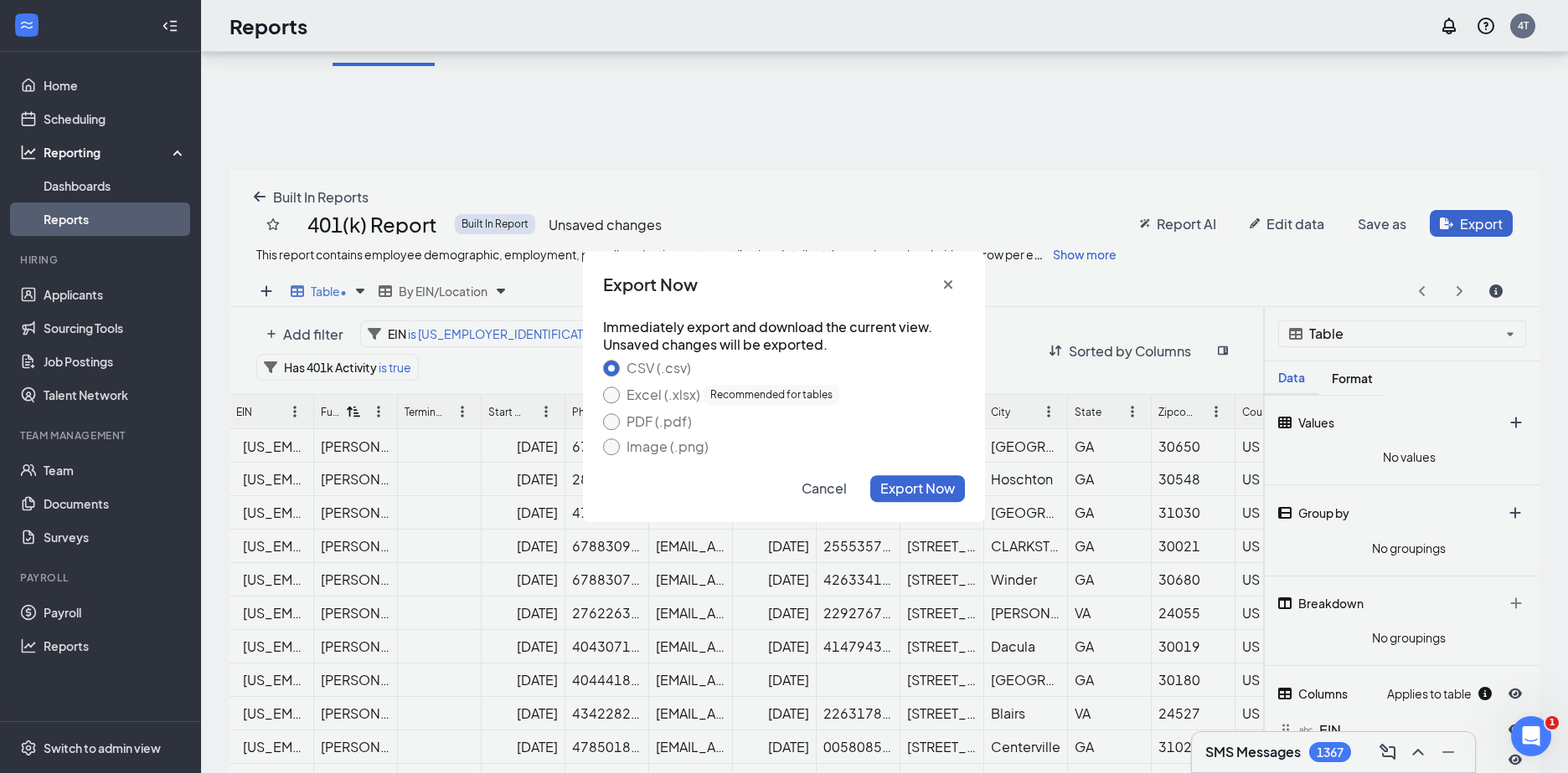
click at [638, 395] on div "Excel (.xlsx) Recommended for tables" at bounding box center [733, 394] width 213 height 20
click at [620, 395] on button "Excel (.xlsx) Recommended for tables" at bounding box center [611, 394] width 17 height 17
click at [949, 494] on span "Export Now" at bounding box center [917, 488] width 75 height 18
